Goal: Task Accomplishment & Management: Complete application form

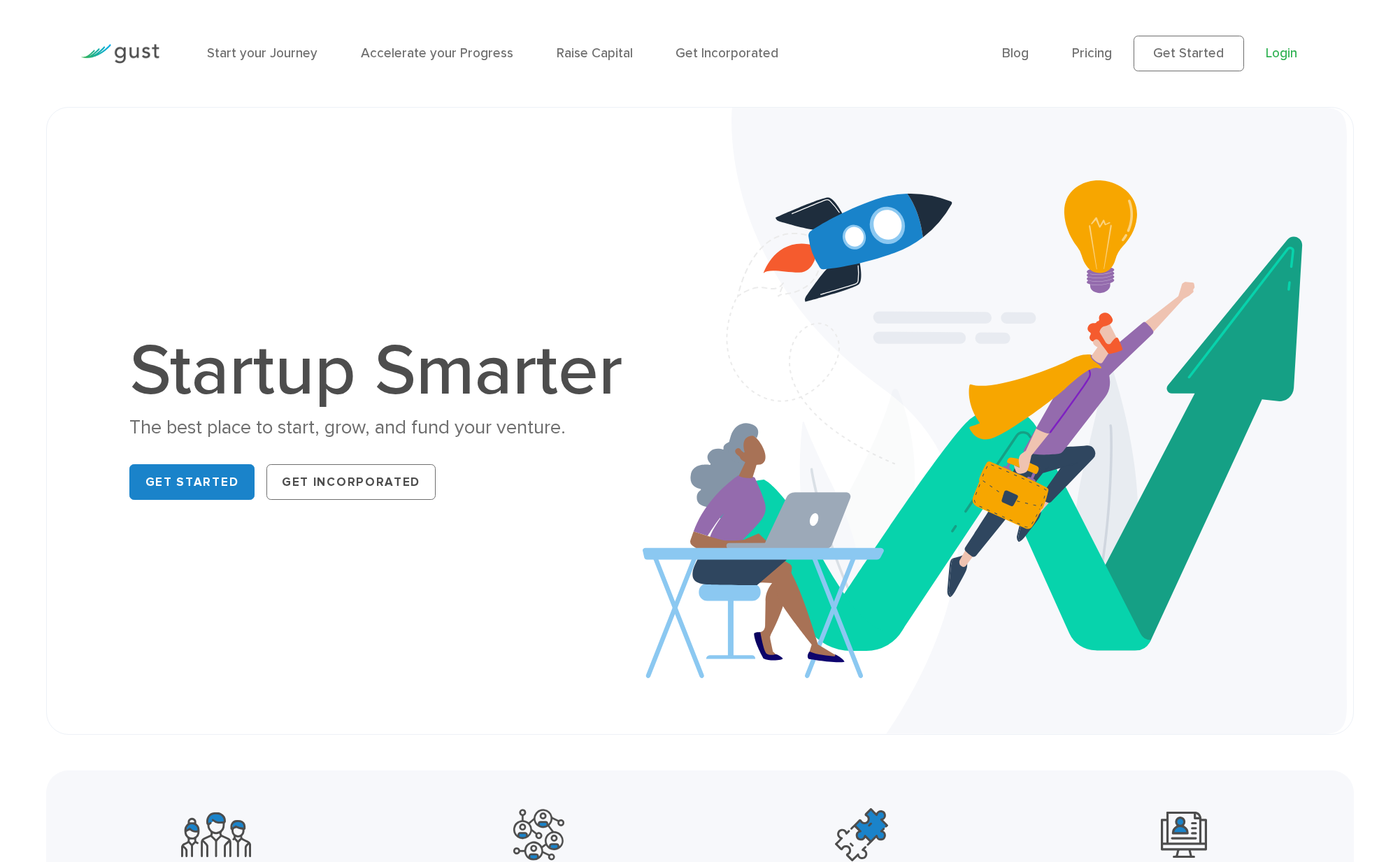
click at [1292, 53] on link "Login" at bounding box center [1281, 53] width 31 height 16
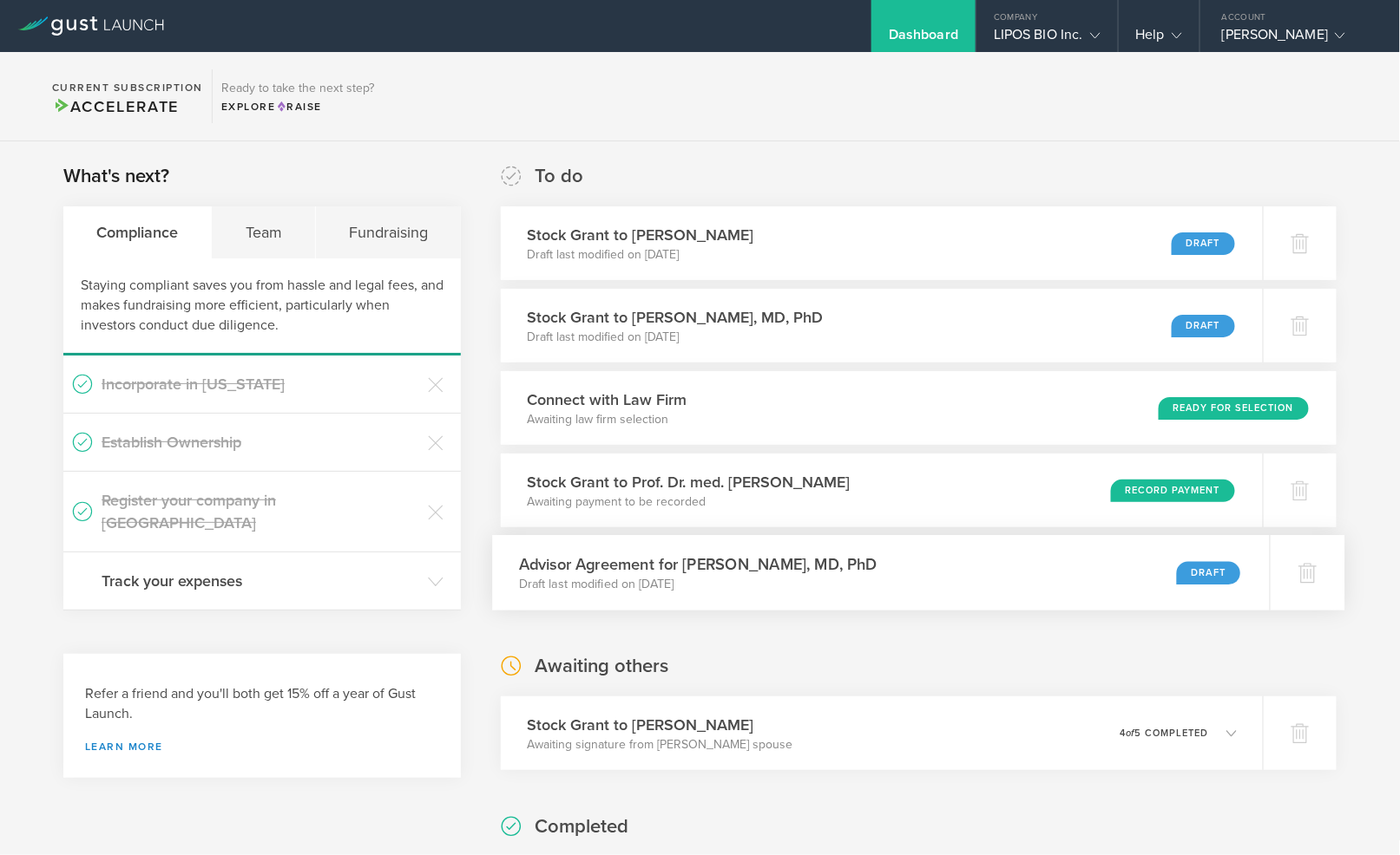
click at [1196, 576] on div "Draft" at bounding box center [1208, 573] width 64 height 24
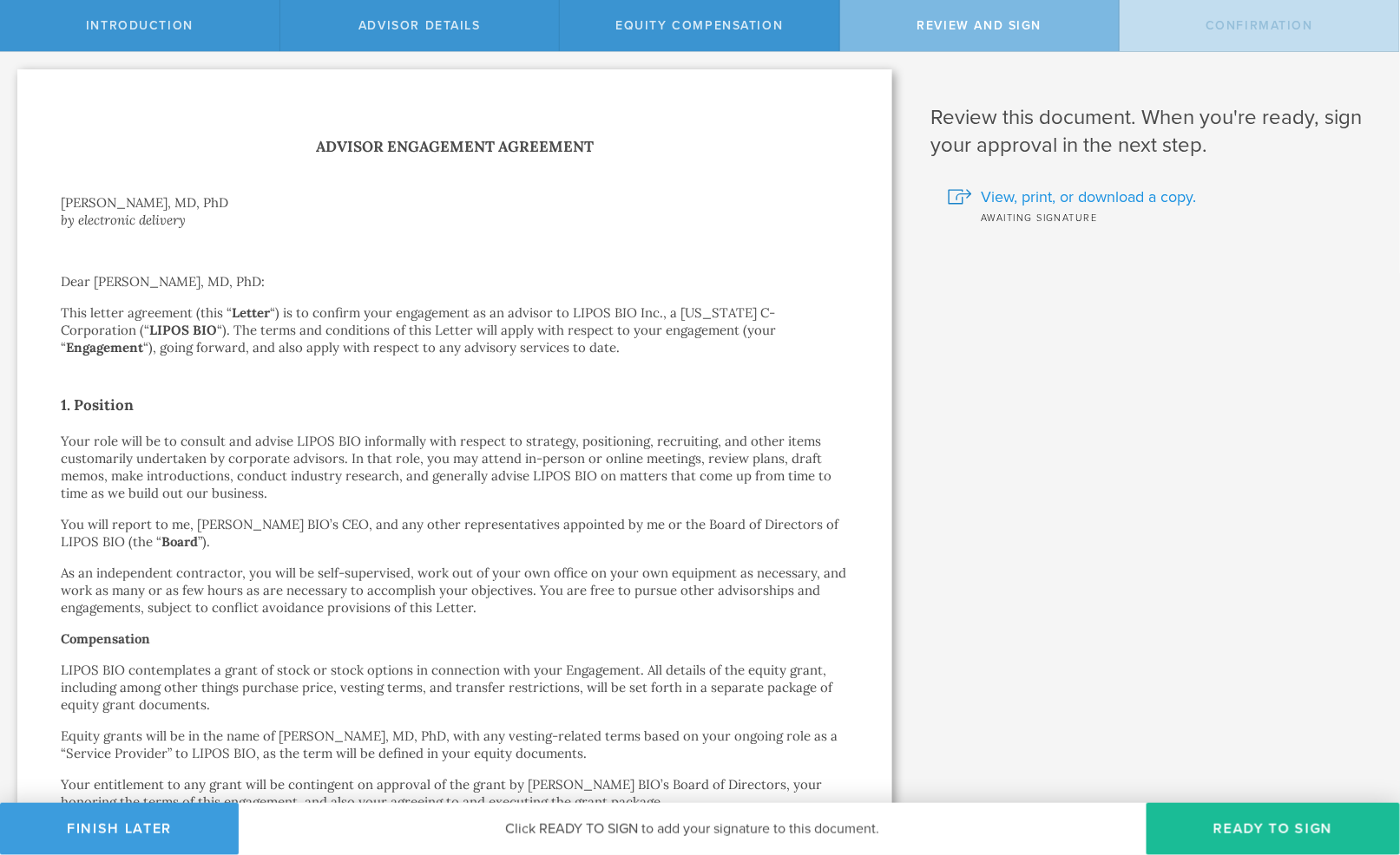
click at [1150, 196] on span "View, print, or download a copy." at bounding box center [1088, 197] width 215 height 23
click at [145, 836] on button "Finish Later" at bounding box center [119, 829] width 238 height 52
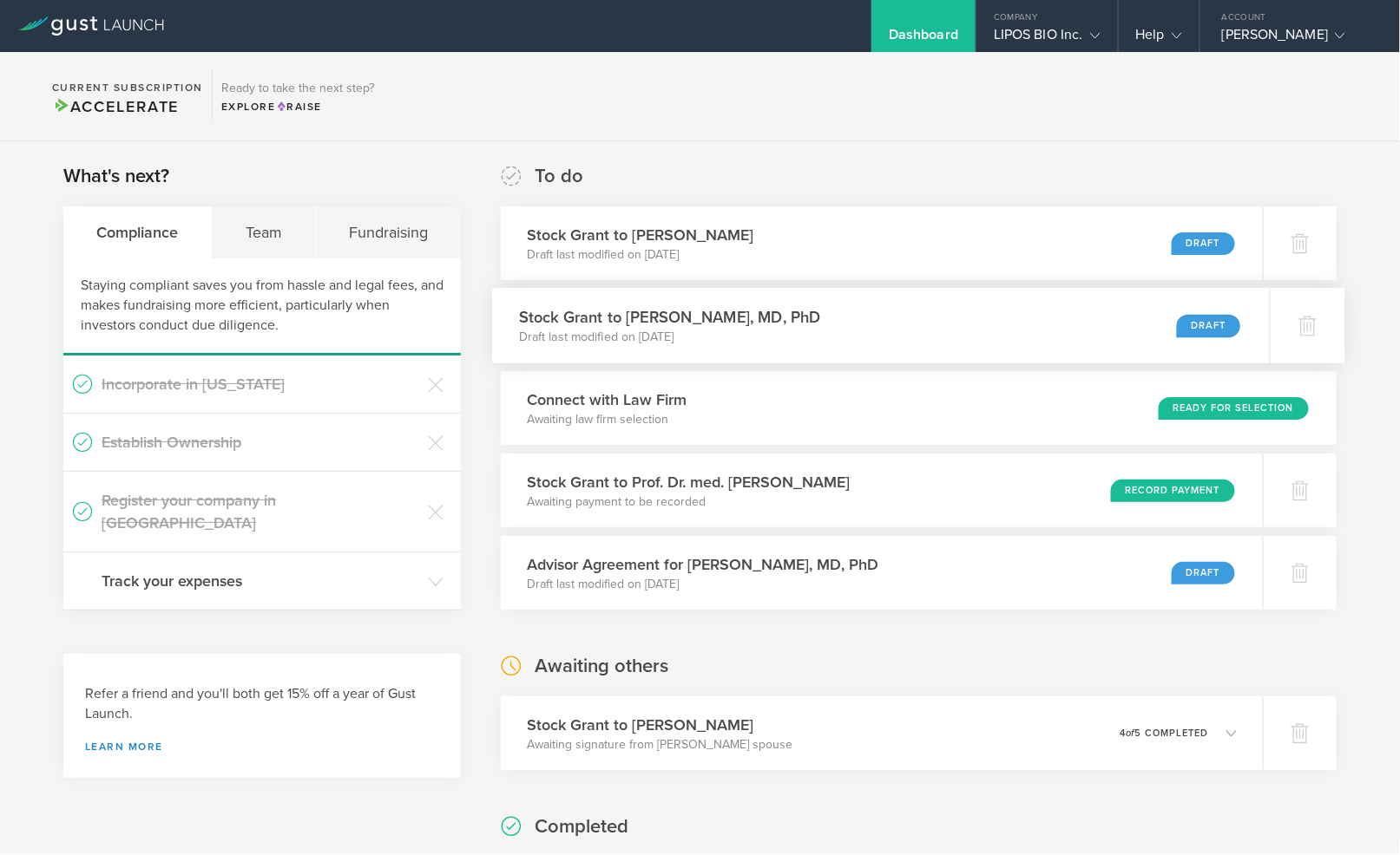
click at [1200, 326] on div "Draft" at bounding box center [1208, 326] width 64 height 24
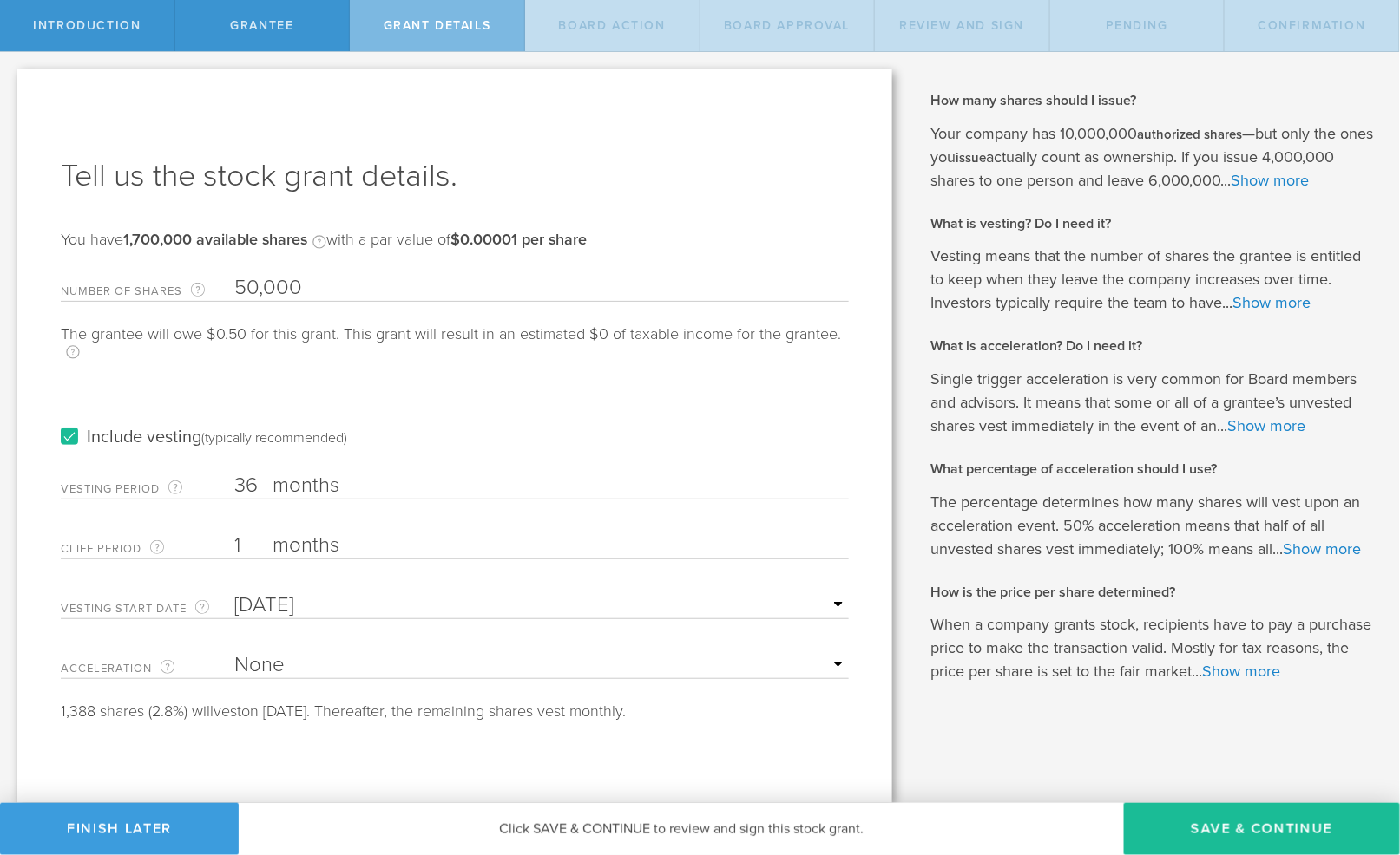
scroll to position [29, 0]
click at [1220, 822] on button "Save & Continue" at bounding box center [1261, 829] width 276 height 52
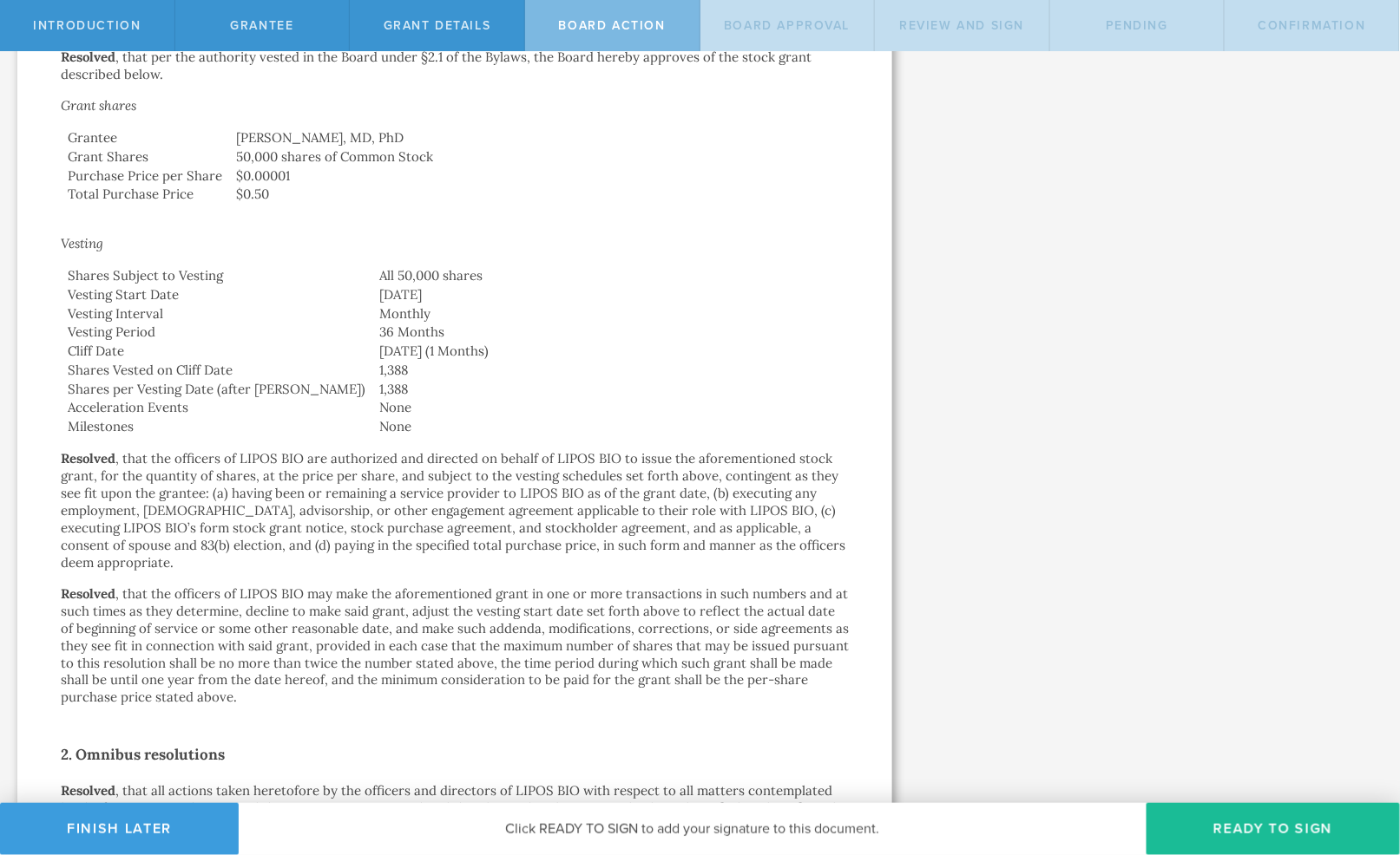
scroll to position [281, 0]
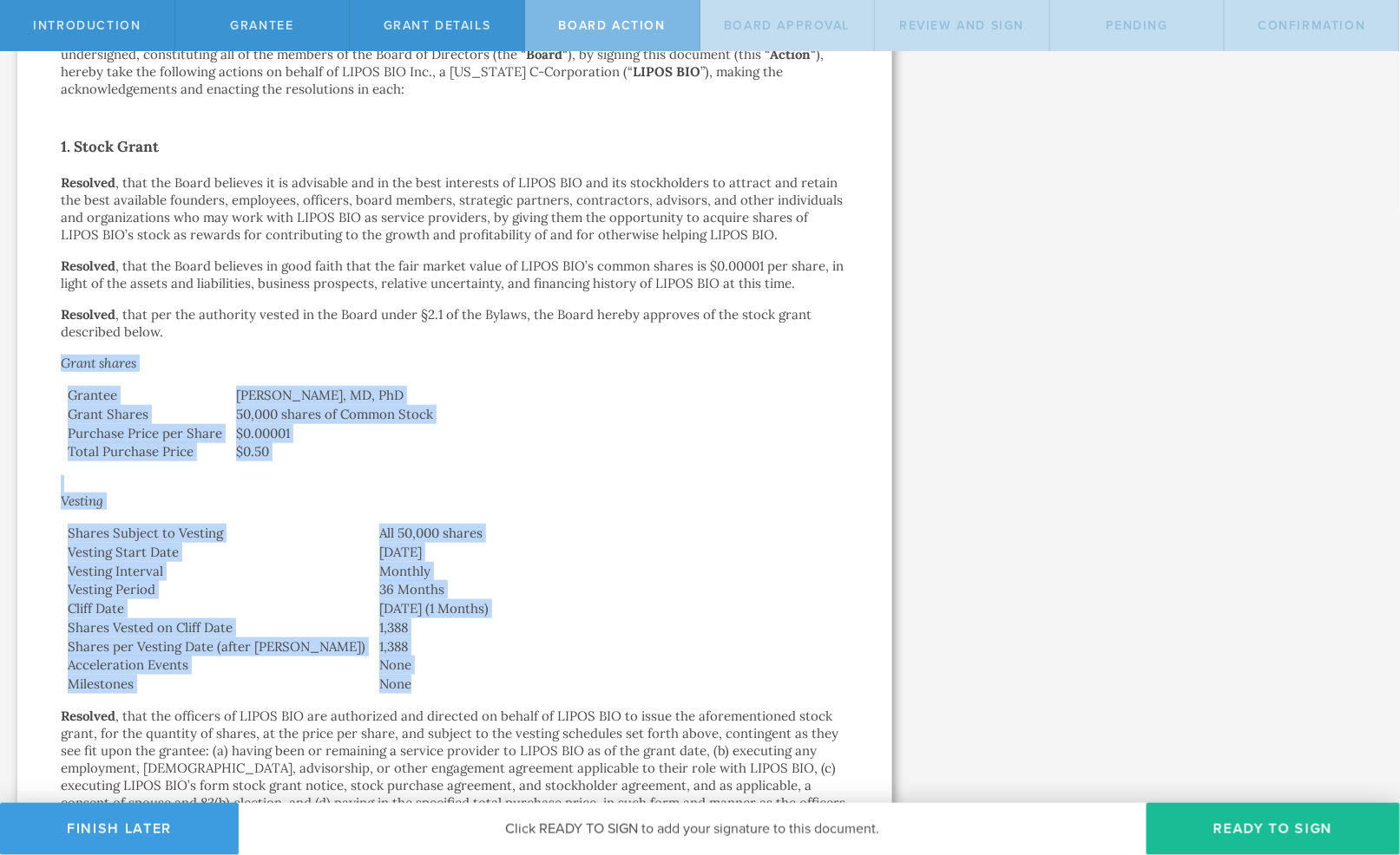
drag, startPoint x: 55, startPoint y: 350, endPoint x: 463, endPoint y: 679, distance: 524.1
click at [463, 679] on div "Action by the Board of Directors of LIPOS BIO Inc. October 13, 2025 In accordan…" at bounding box center [455, 580] width 875 height 1586
copy div "Grant shares Grantee Bradley T. Hyman, MD, PhD Grant Shares 50,000 shares of Co…"
click at [101, 835] on button "Finish Later" at bounding box center [119, 829] width 238 height 52
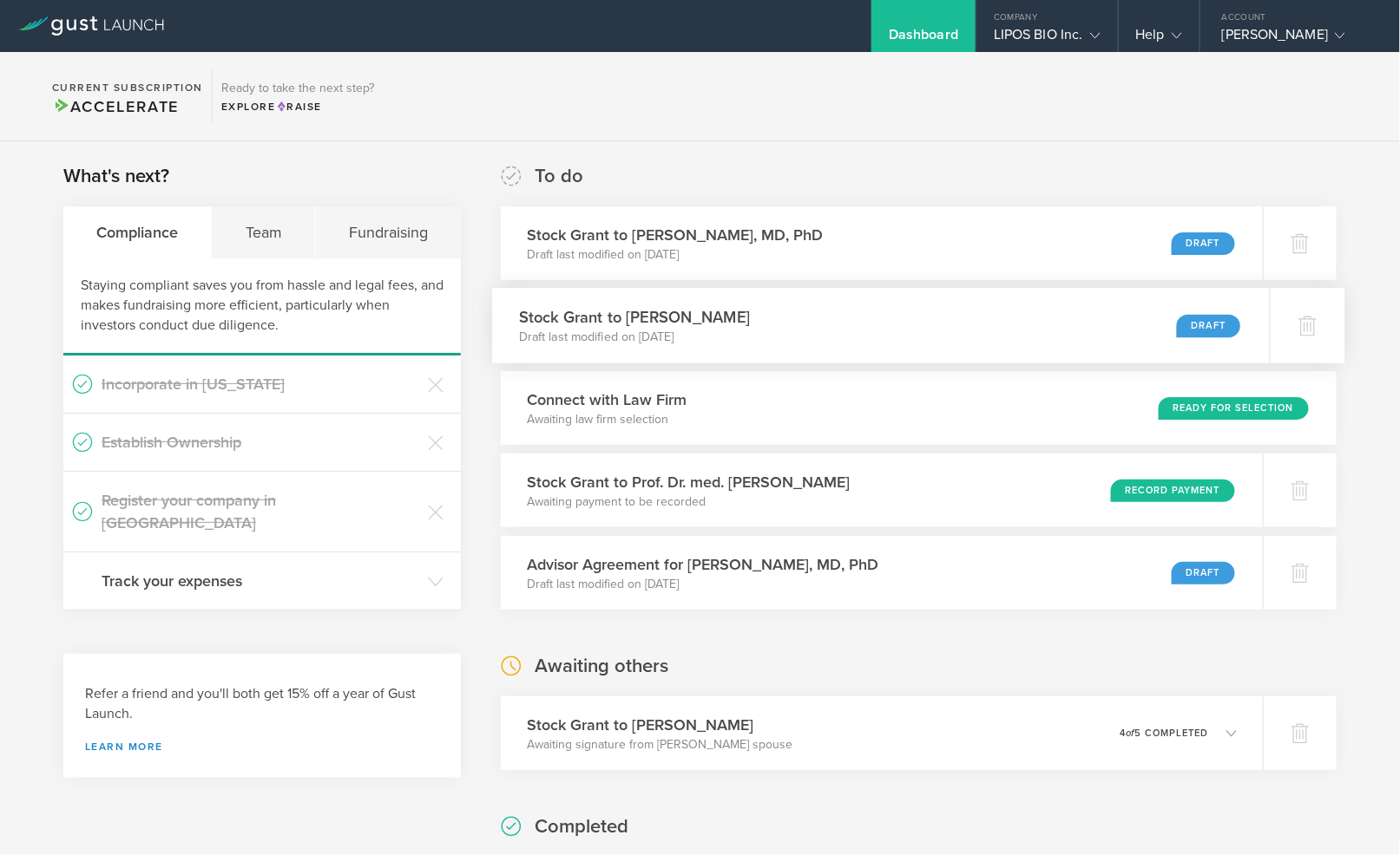
click at [1187, 323] on div "Draft" at bounding box center [1208, 326] width 64 height 24
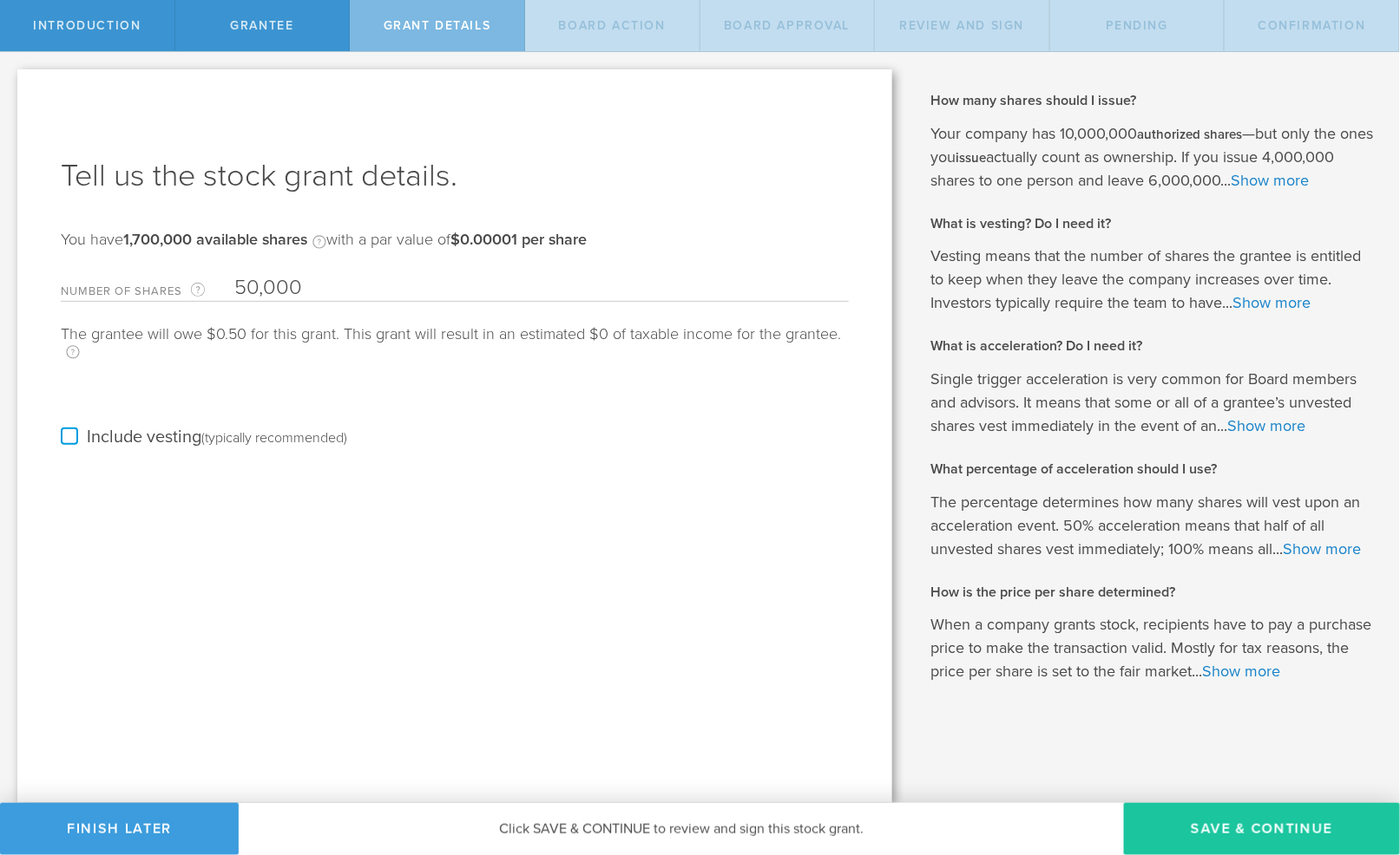
click at [1196, 834] on button "Save & Continue" at bounding box center [1261, 829] width 276 height 52
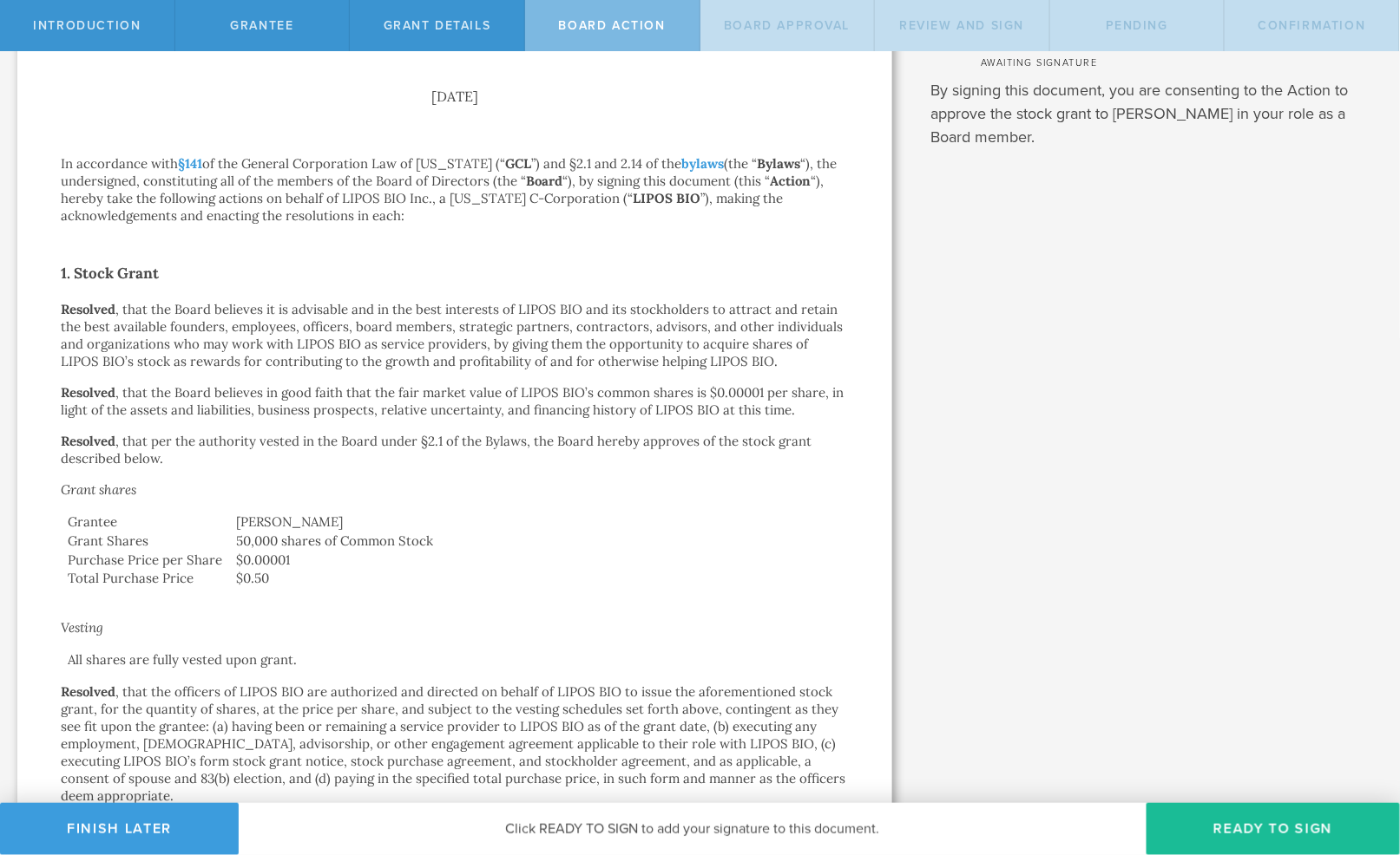
scroll to position [161, 0]
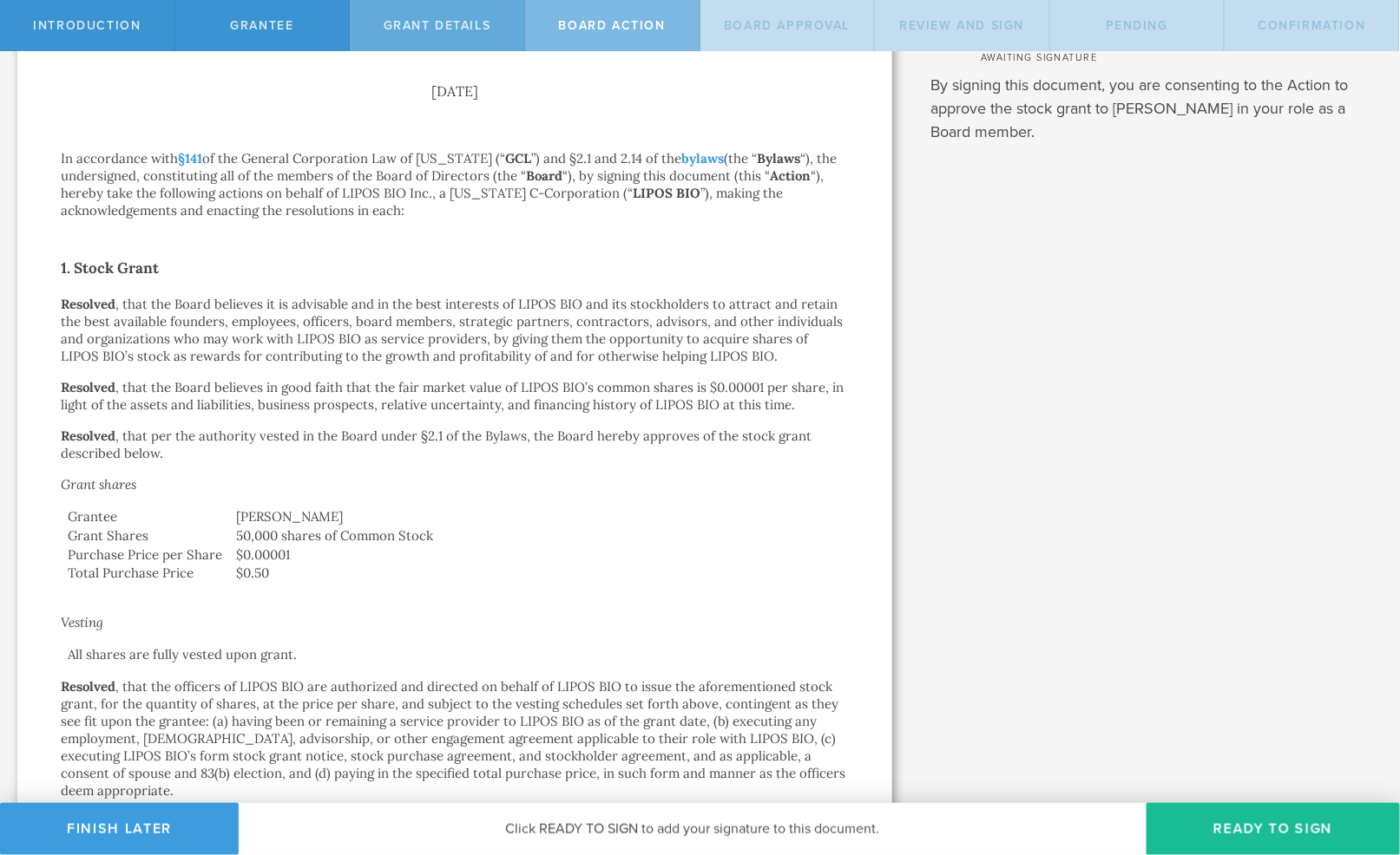
click at [435, 26] on span "Grant Details" at bounding box center [438, 26] width 108 height 15
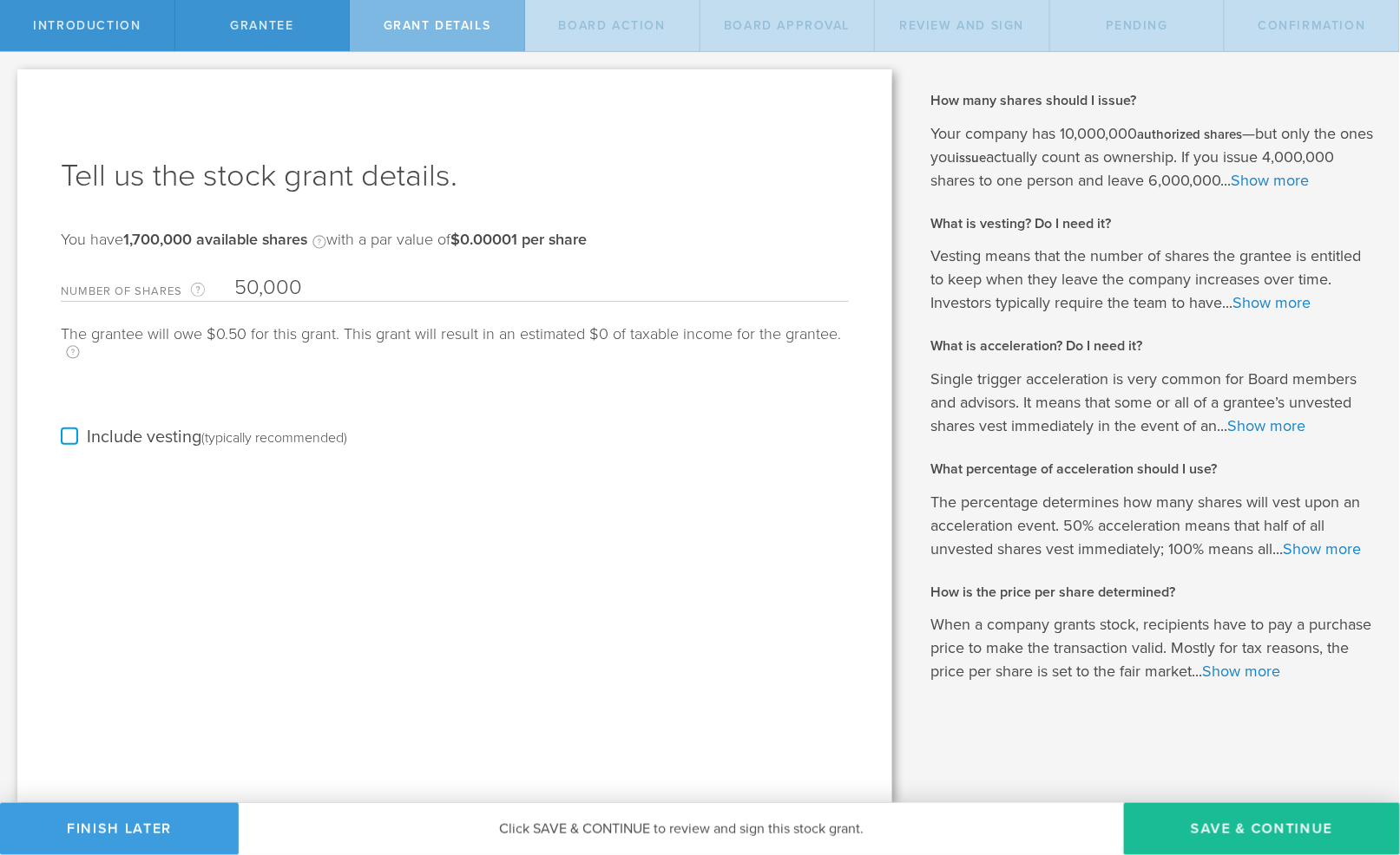
scroll to position [0, 0]
click at [248, 287] on input "50,000" at bounding box center [541, 288] width 614 height 26
type input "100,000"
click at [428, 479] on div "Tell us the stock grant details. You have 1,700,000 available shares Available …" at bounding box center [455, 437] width 875 height 734
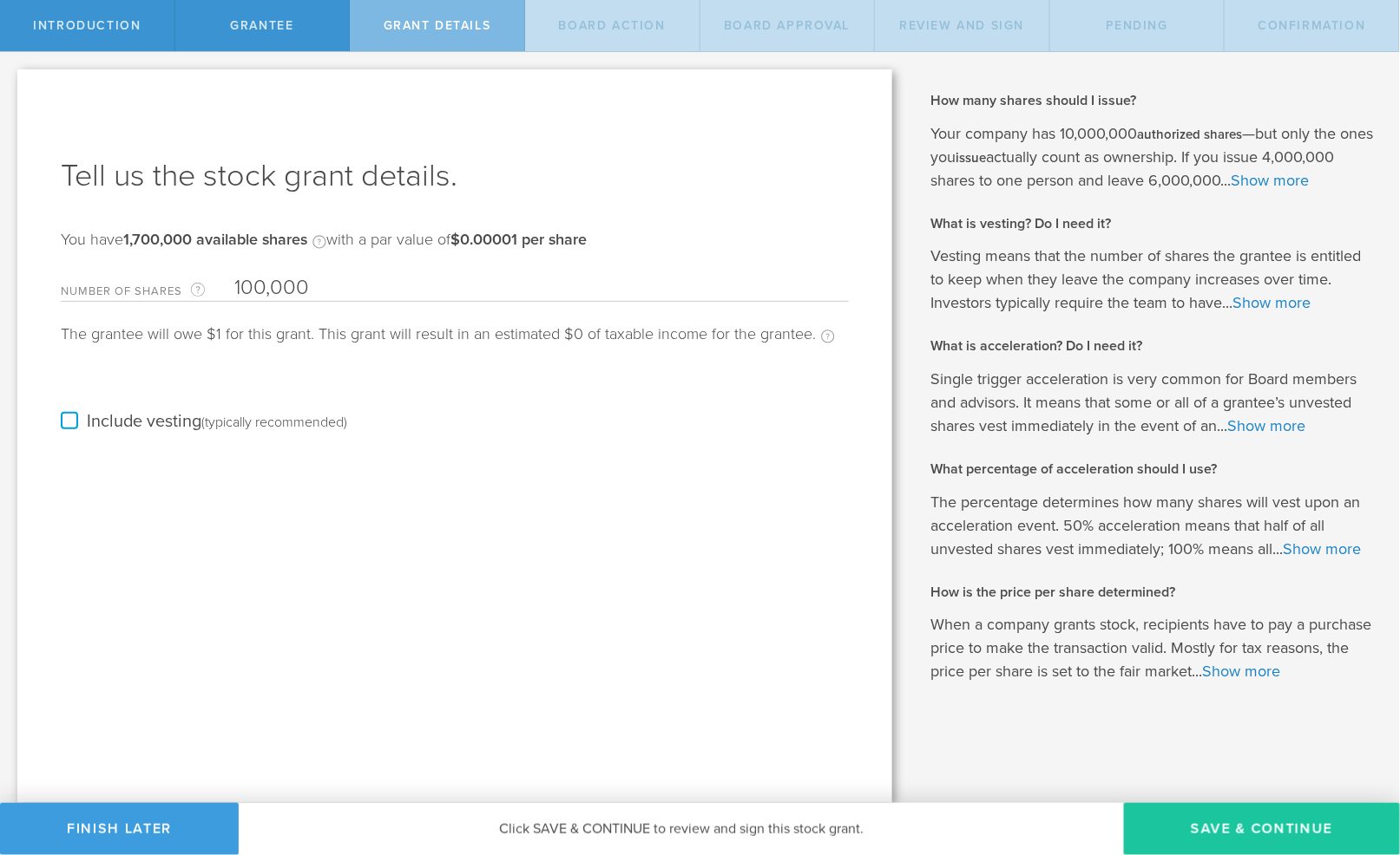
click at [1159, 824] on button "Save & Continue" at bounding box center [1261, 829] width 276 height 52
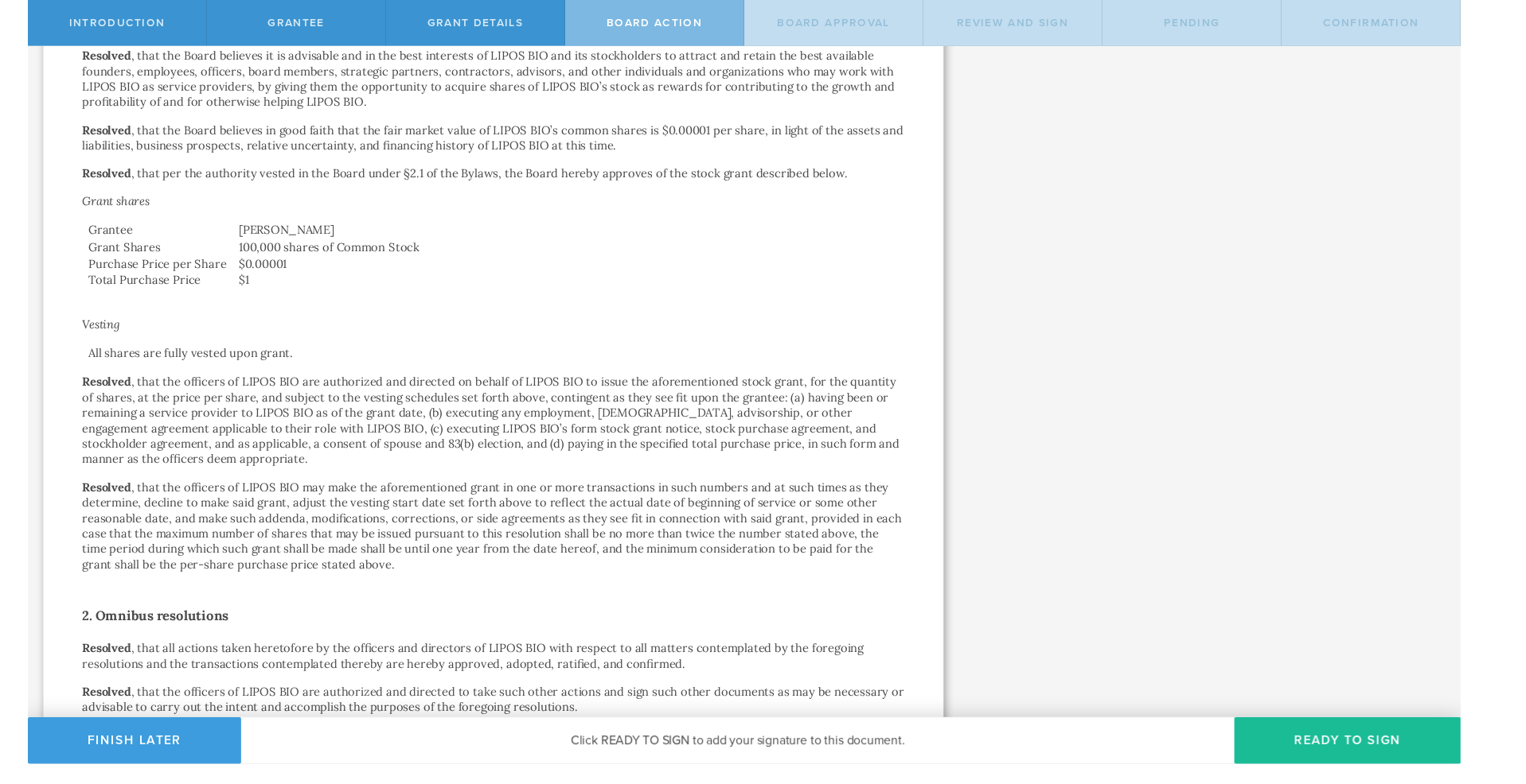
scroll to position [337, 0]
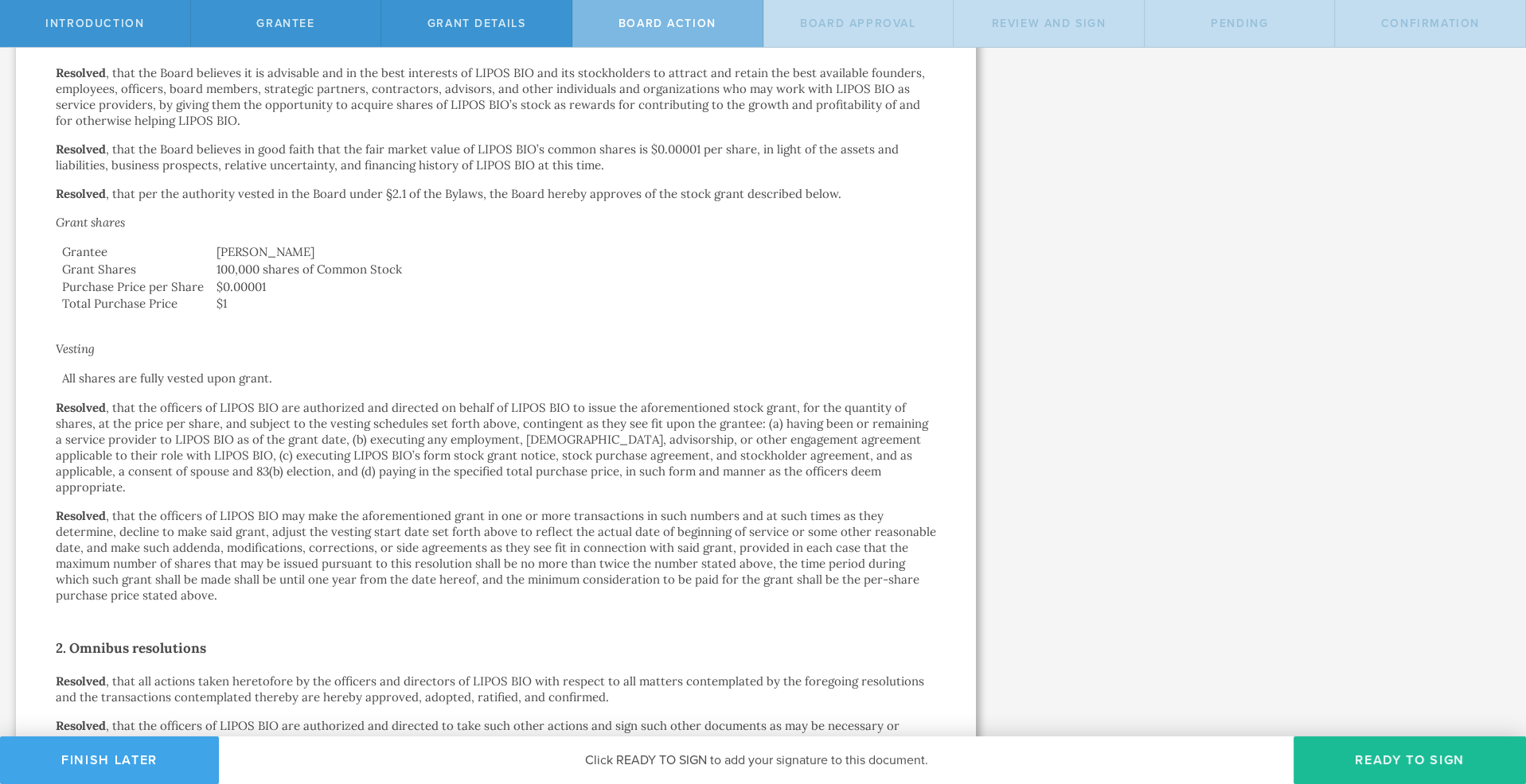
click at [156, 764] on button "Finish Later" at bounding box center [109, 760] width 219 height 48
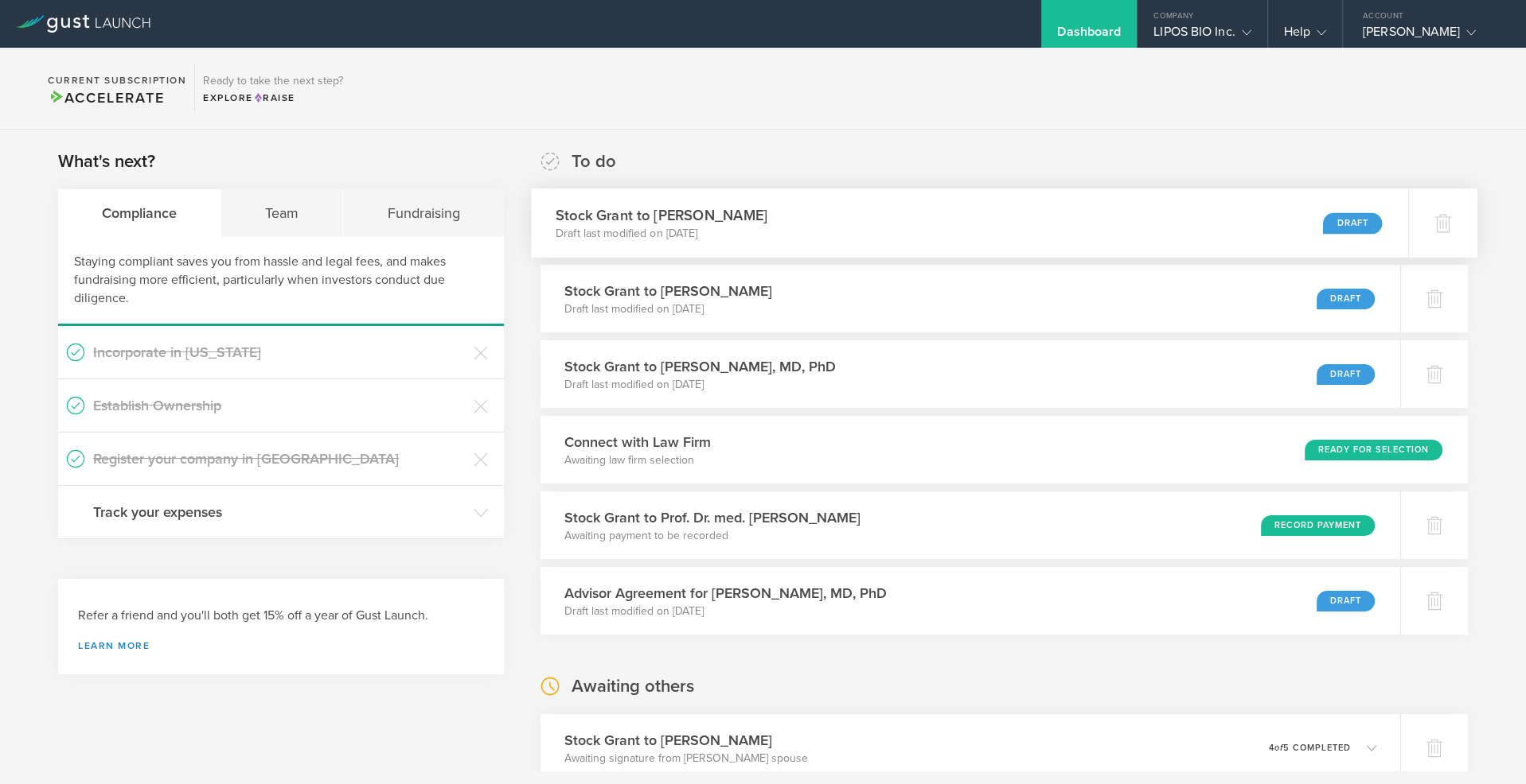
click at [1335, 224] on div "Draft" at bounding box center [1352, 222] width 59 height 22
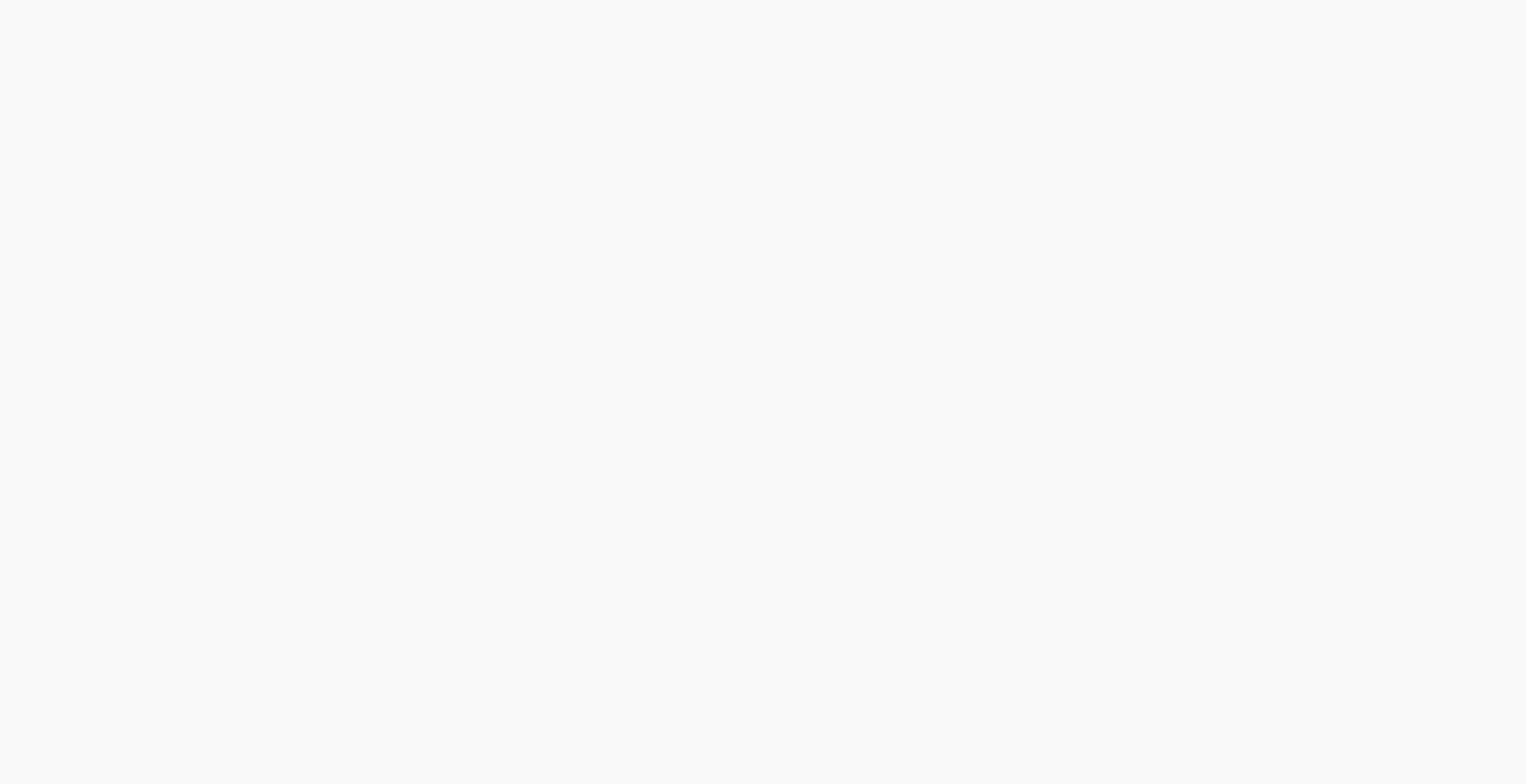
select select "single"
select select "100"
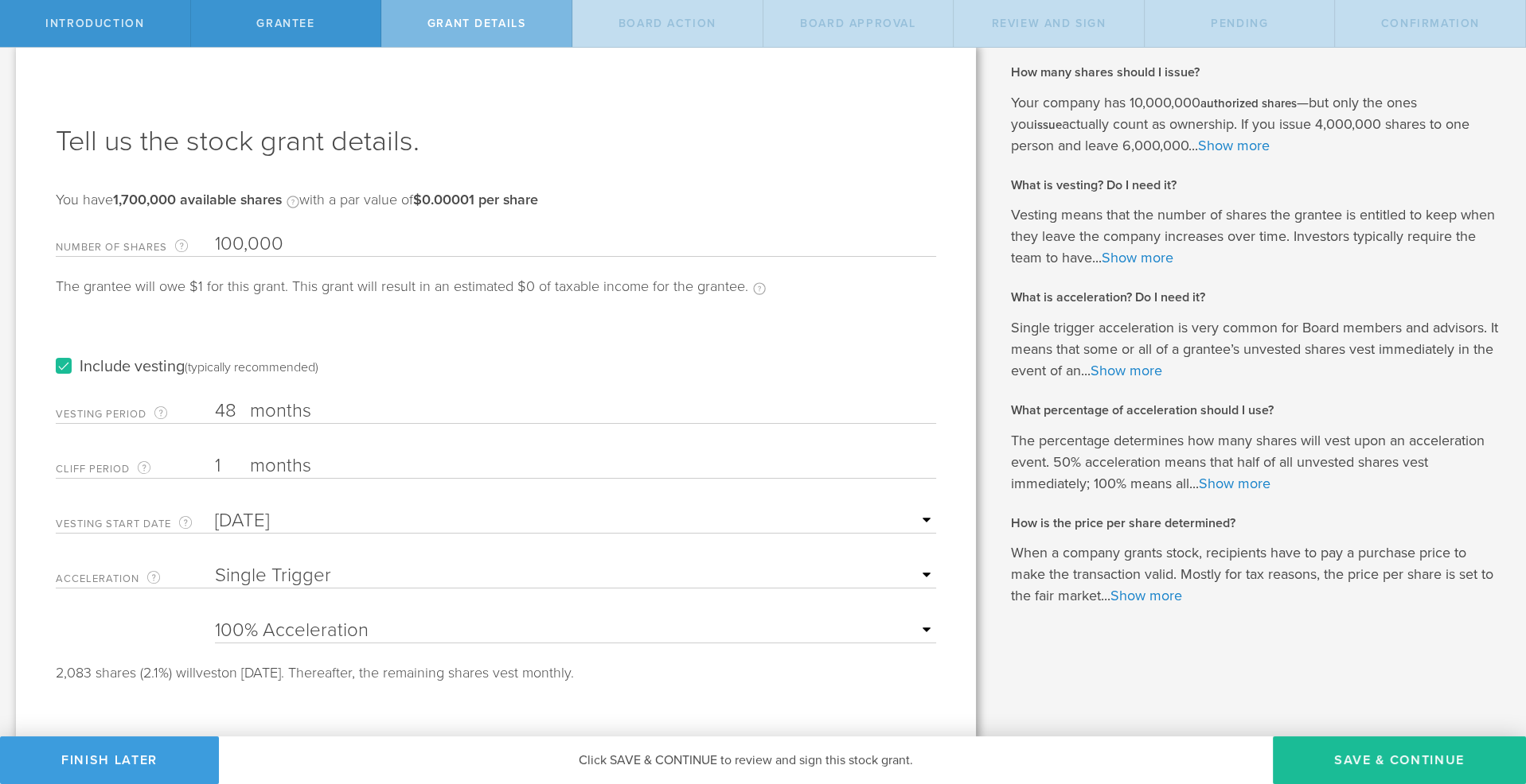
scroll to position [21, 0]
click at [1325, 753] on button "Save & Continue" at bounding box center [1399, 760] width 253 height 48
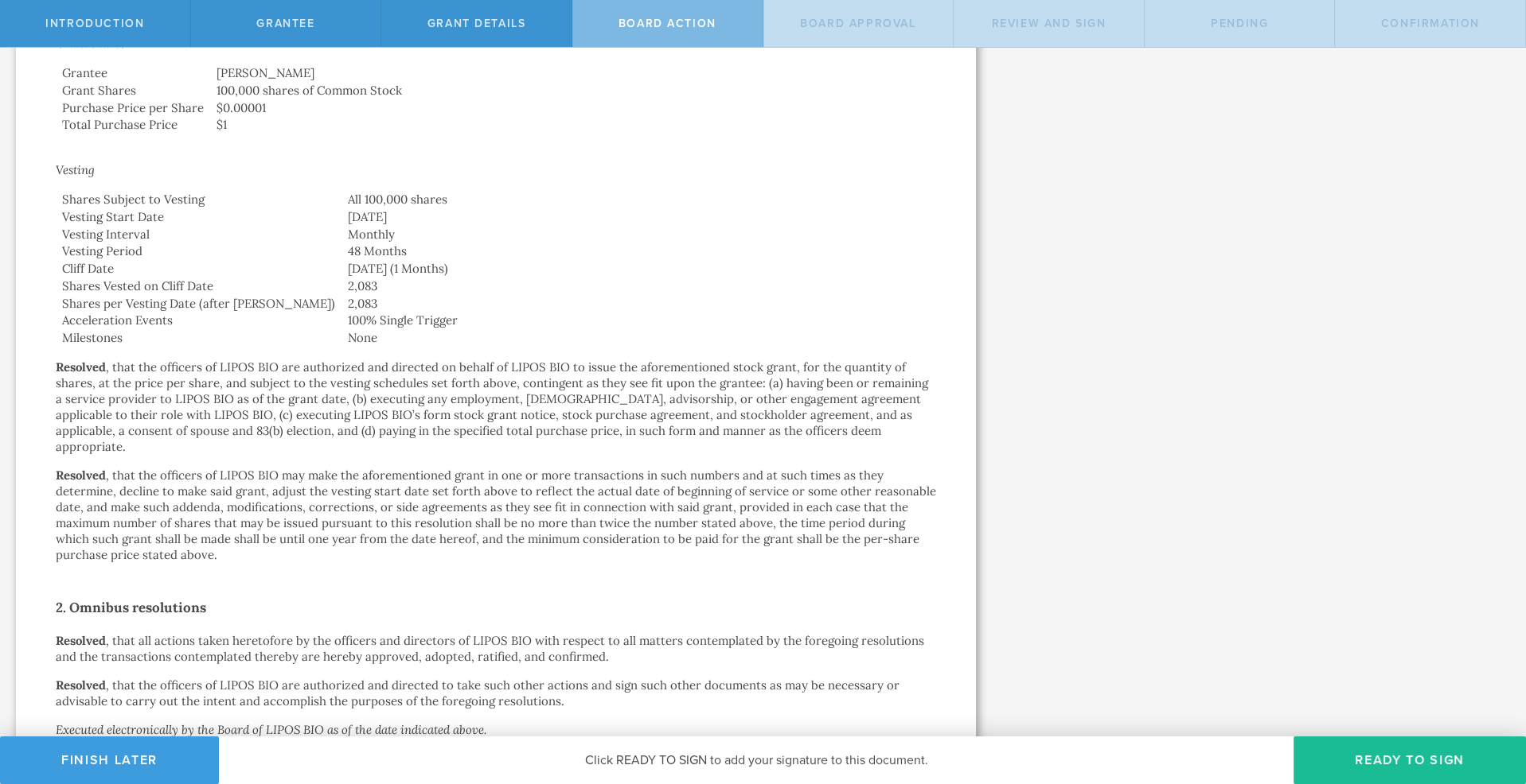
scroll to position [517, 0]
click at [487, 32] on div "Grant Details" at bounding box center [477, 23] width 191 height 47
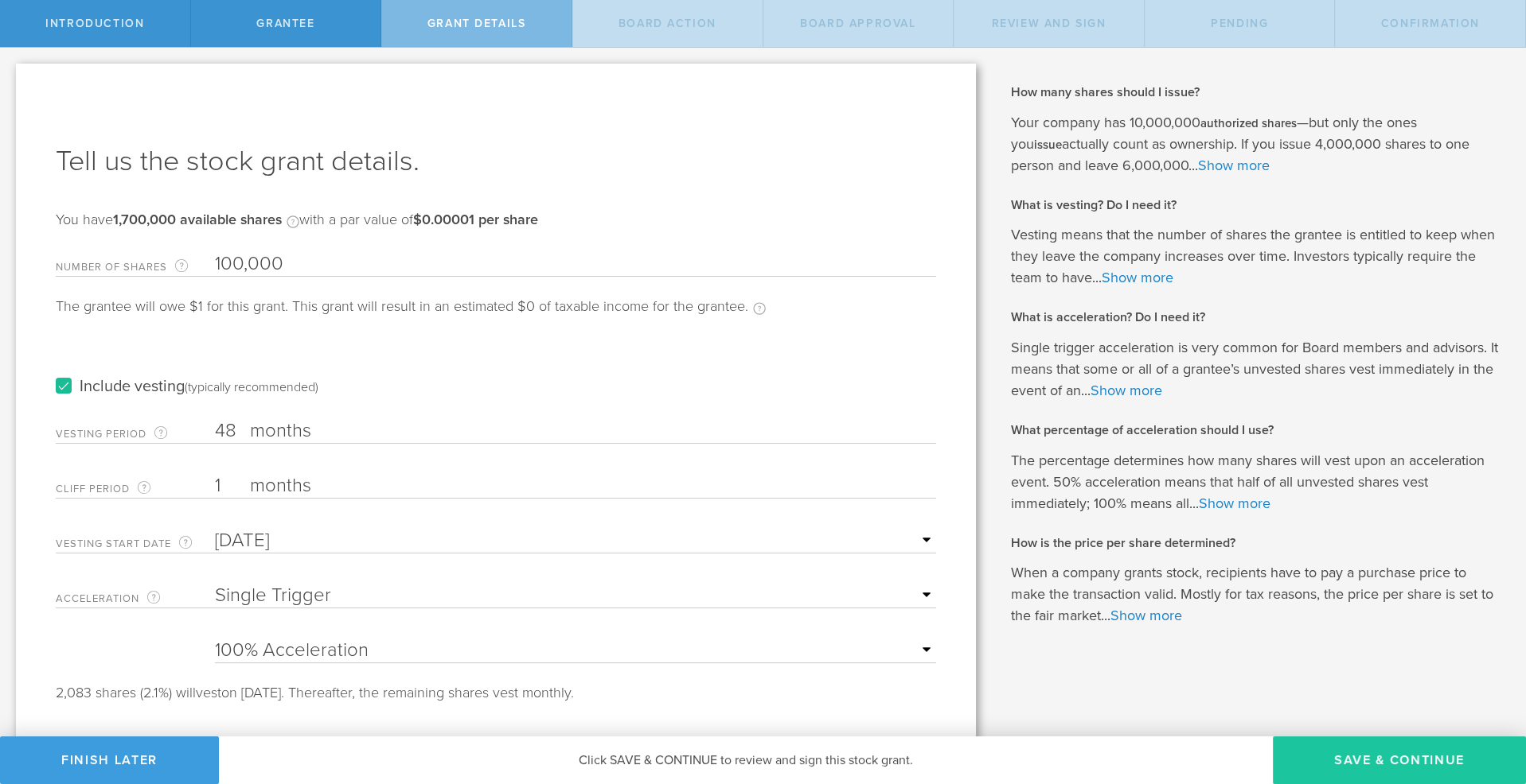
click at [1373, 774] on button "Save & Continue" at bounding box center [1399, 760] width 253 height 48
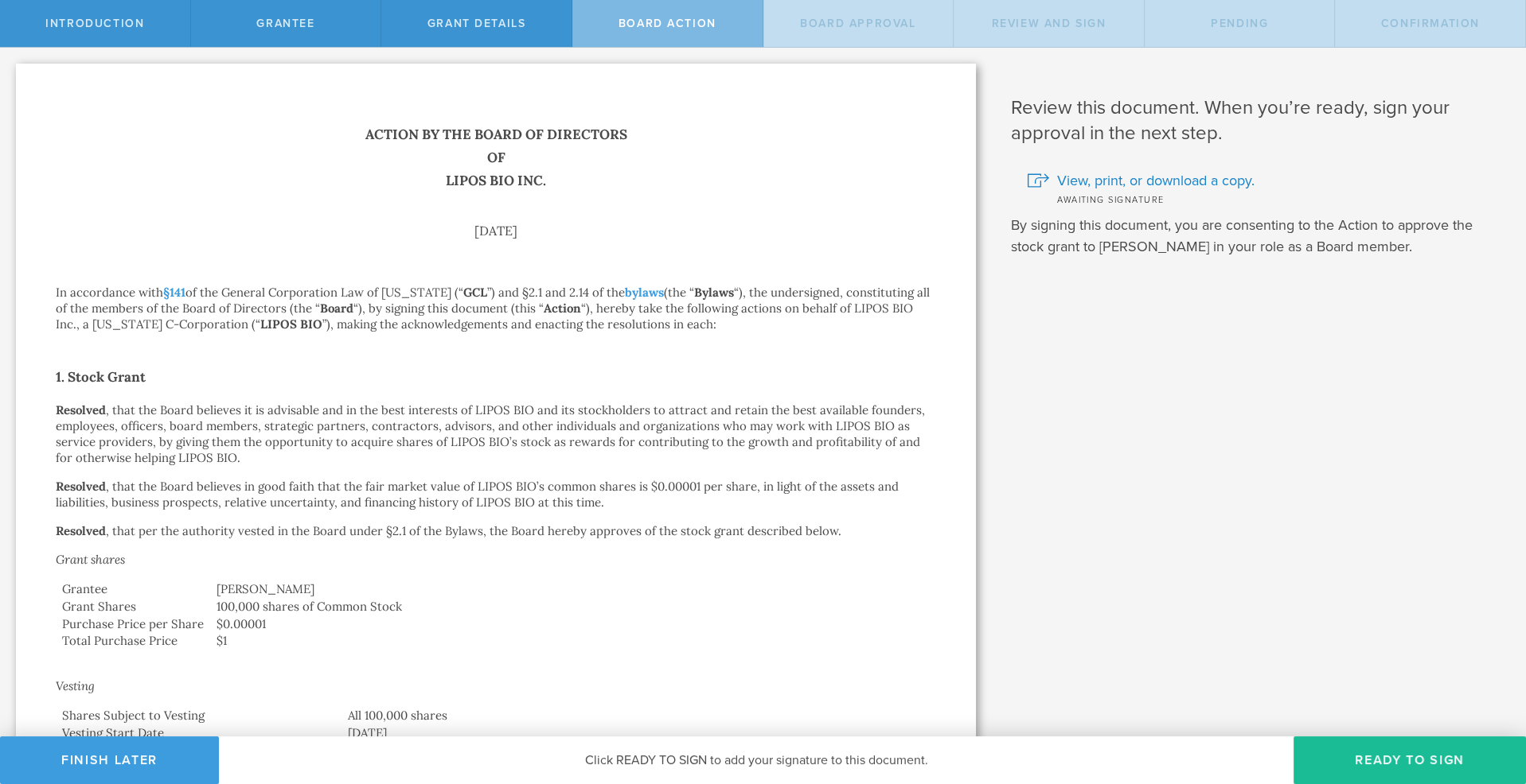
scroll to position [216, 0]
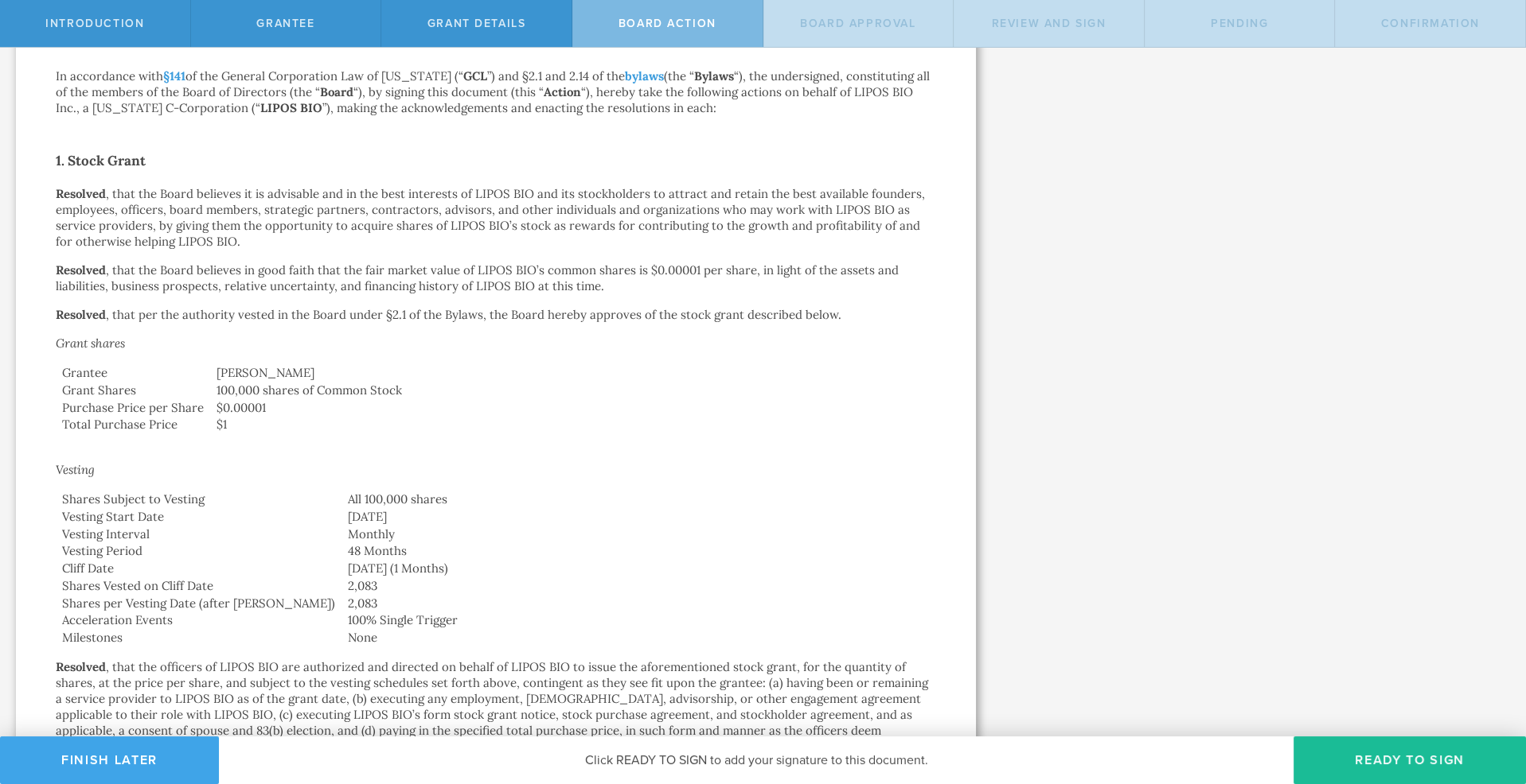
click at [133, 756] on button "Finish Later" at bounding box center [109, 760] width 219 height 48
